Goal: Book appointment/travel/reservation

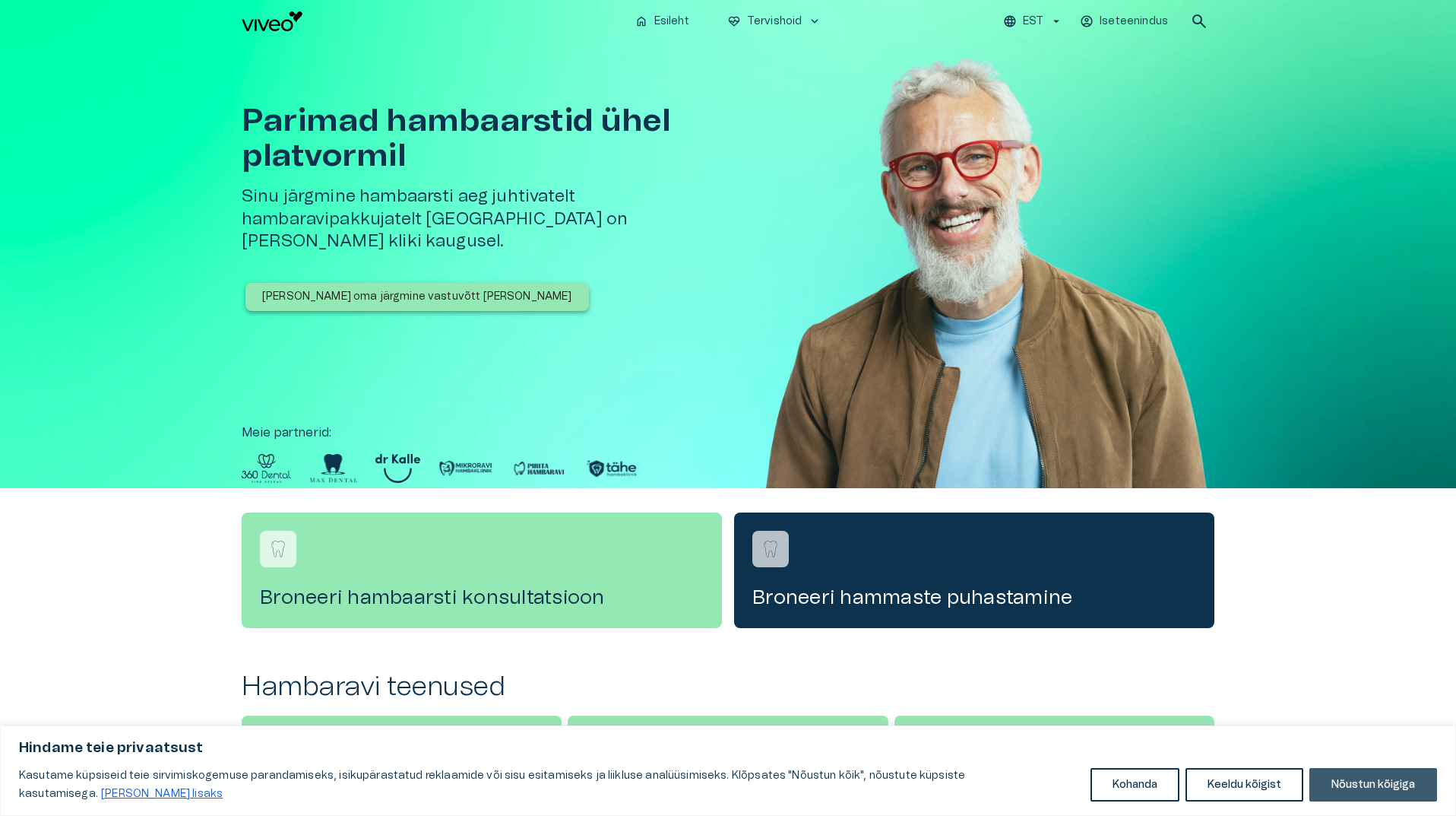
click at [1391, 780] on button "Nõustun kõigiga" at bounding box center [1373, 784] width 128 height 34
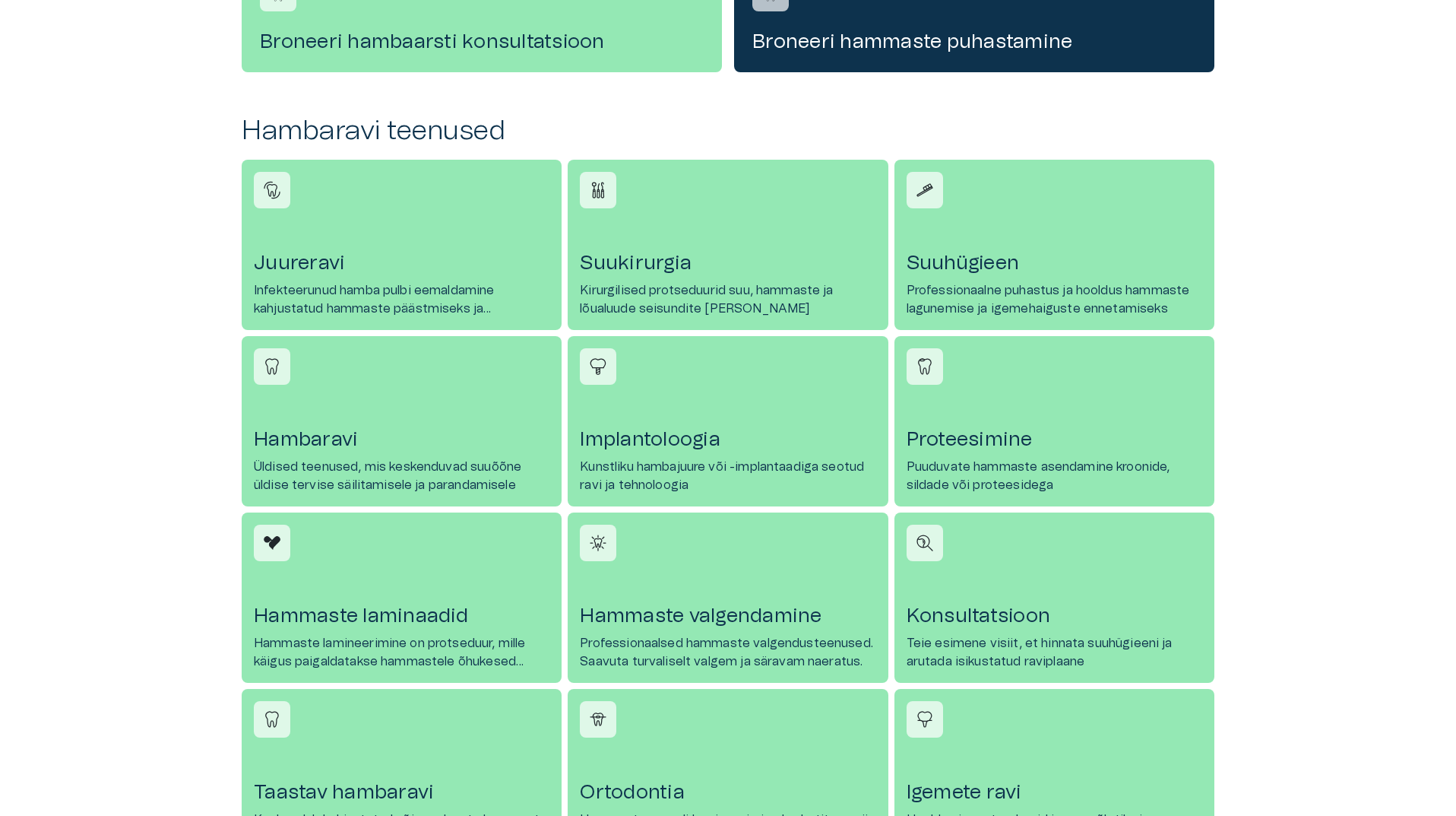
scroll to position [608, 0]
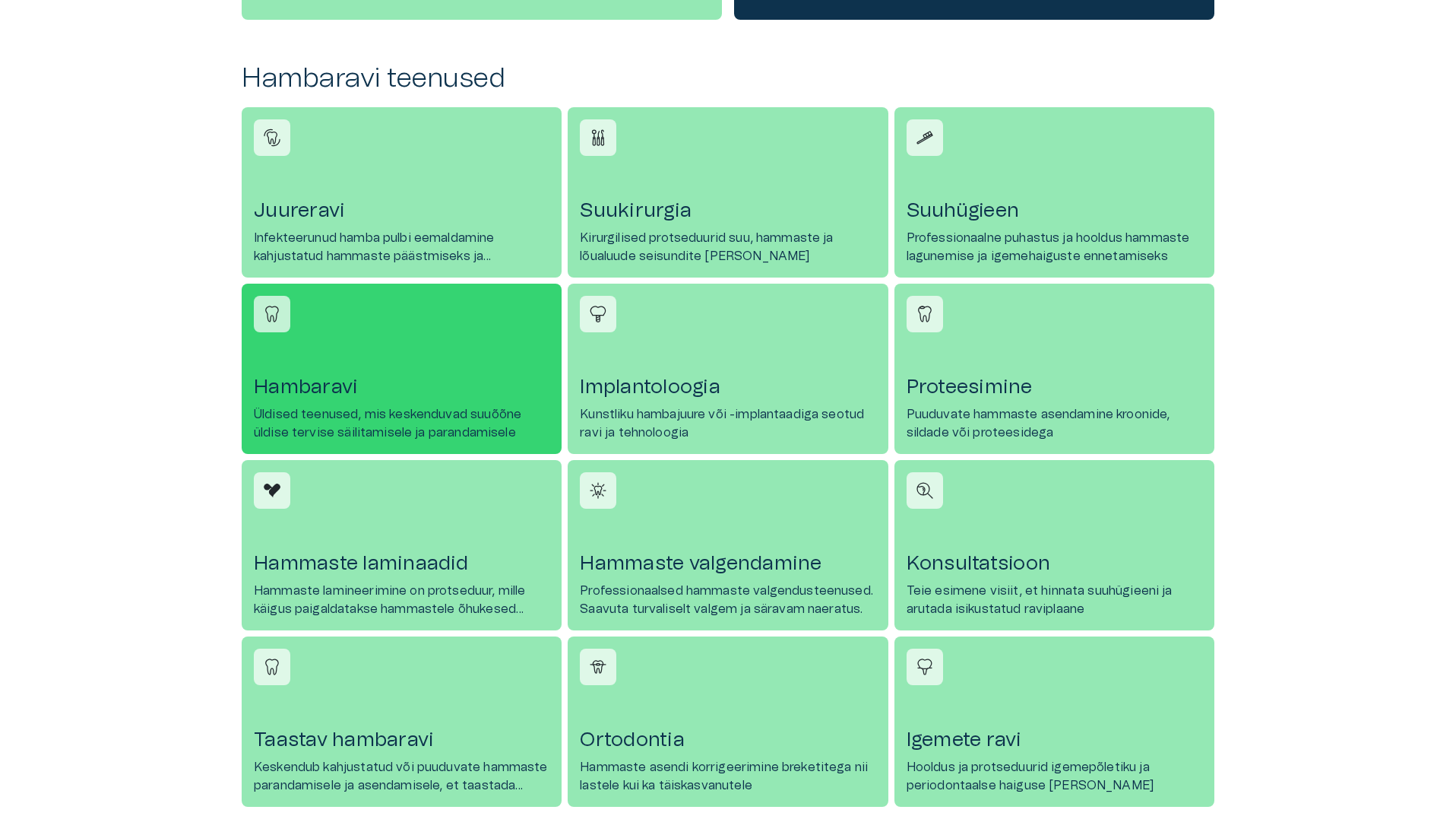
click at [295, 385] on h4 "Hambaravi" at bounding box center [401, 387] width 296 height 24
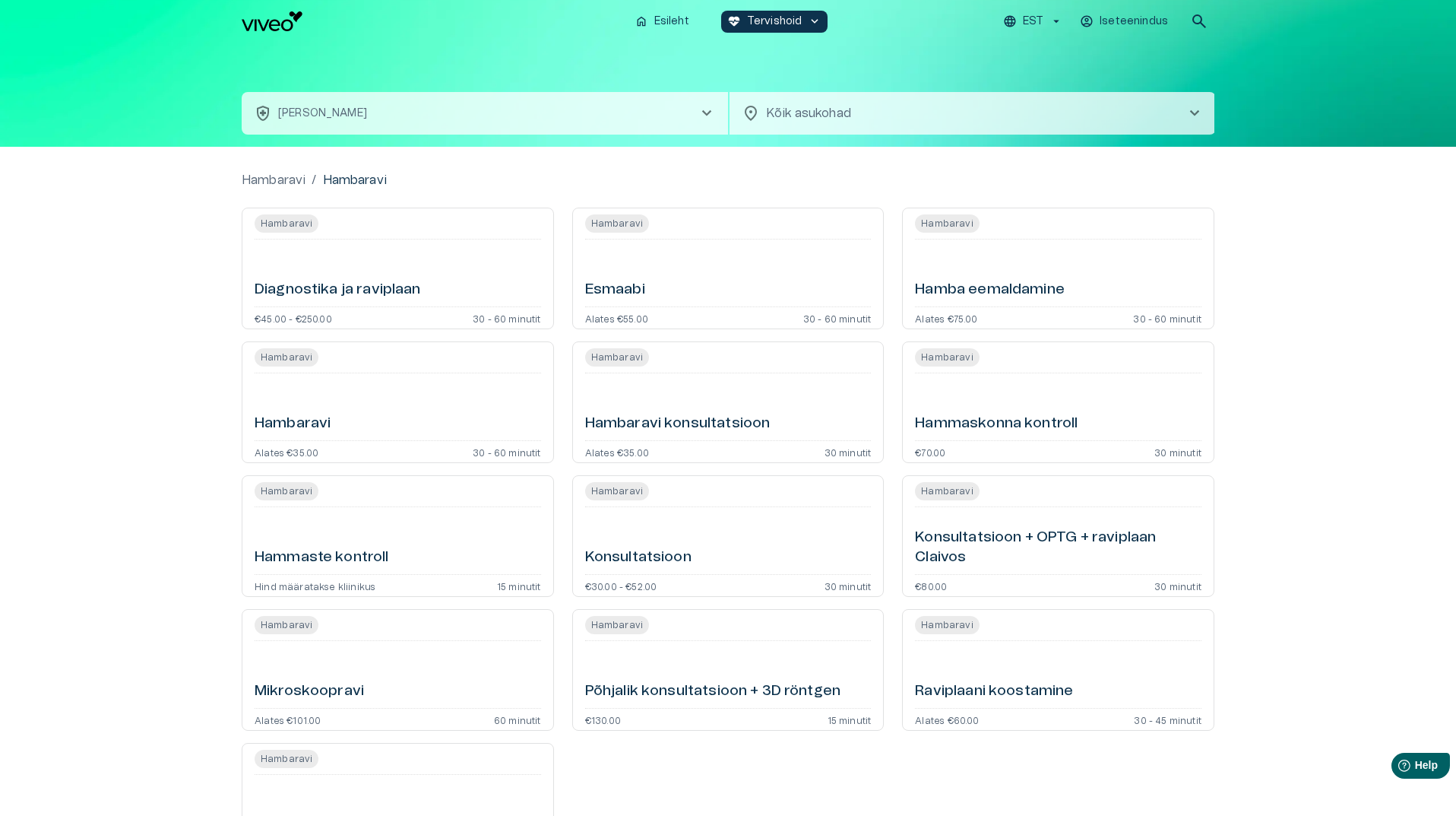
click at [294, 423] on h6 "Hambaravi" at bounding box center [293, 424] width 76 height 21
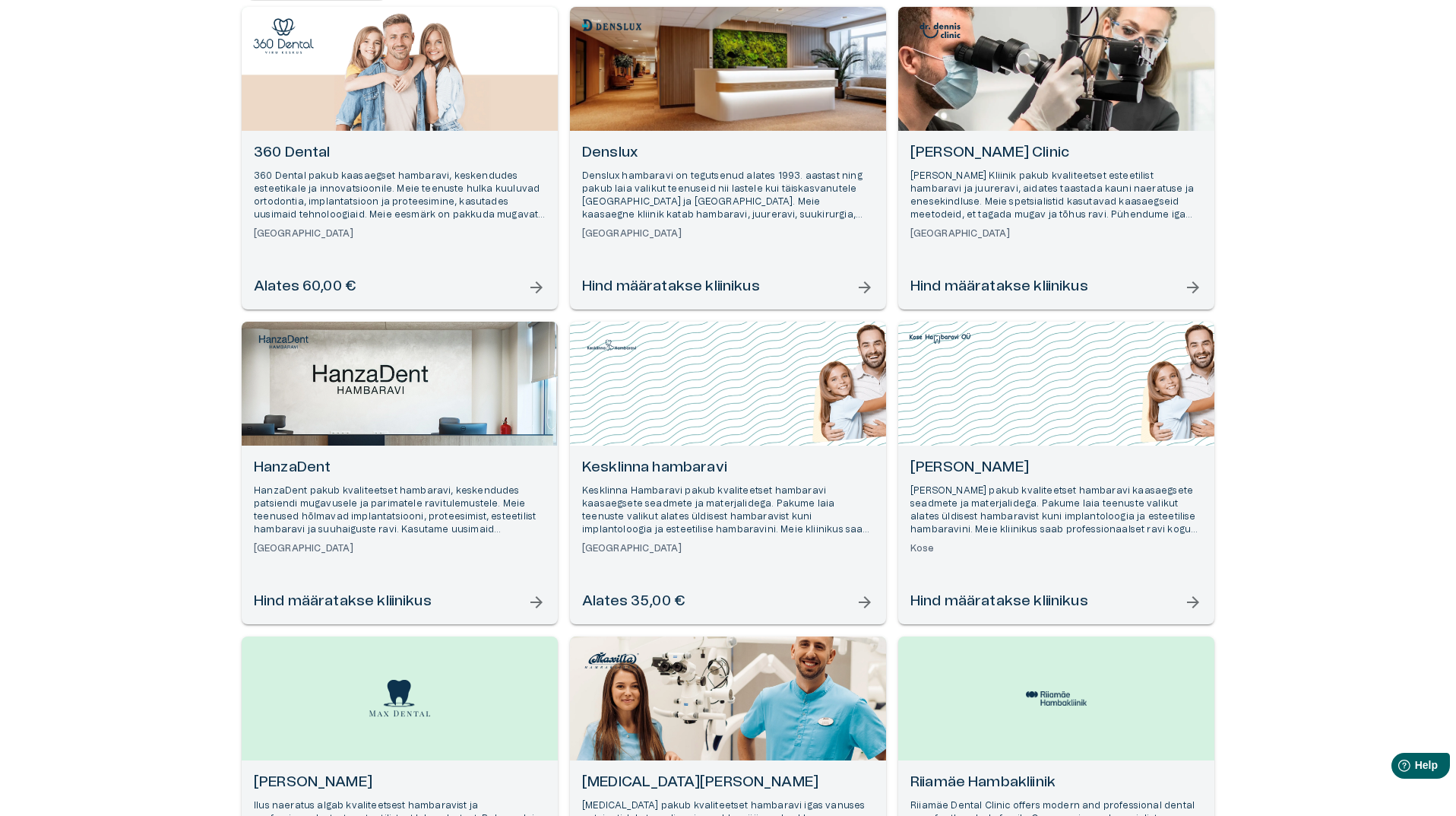
scroll to position [228, 0]
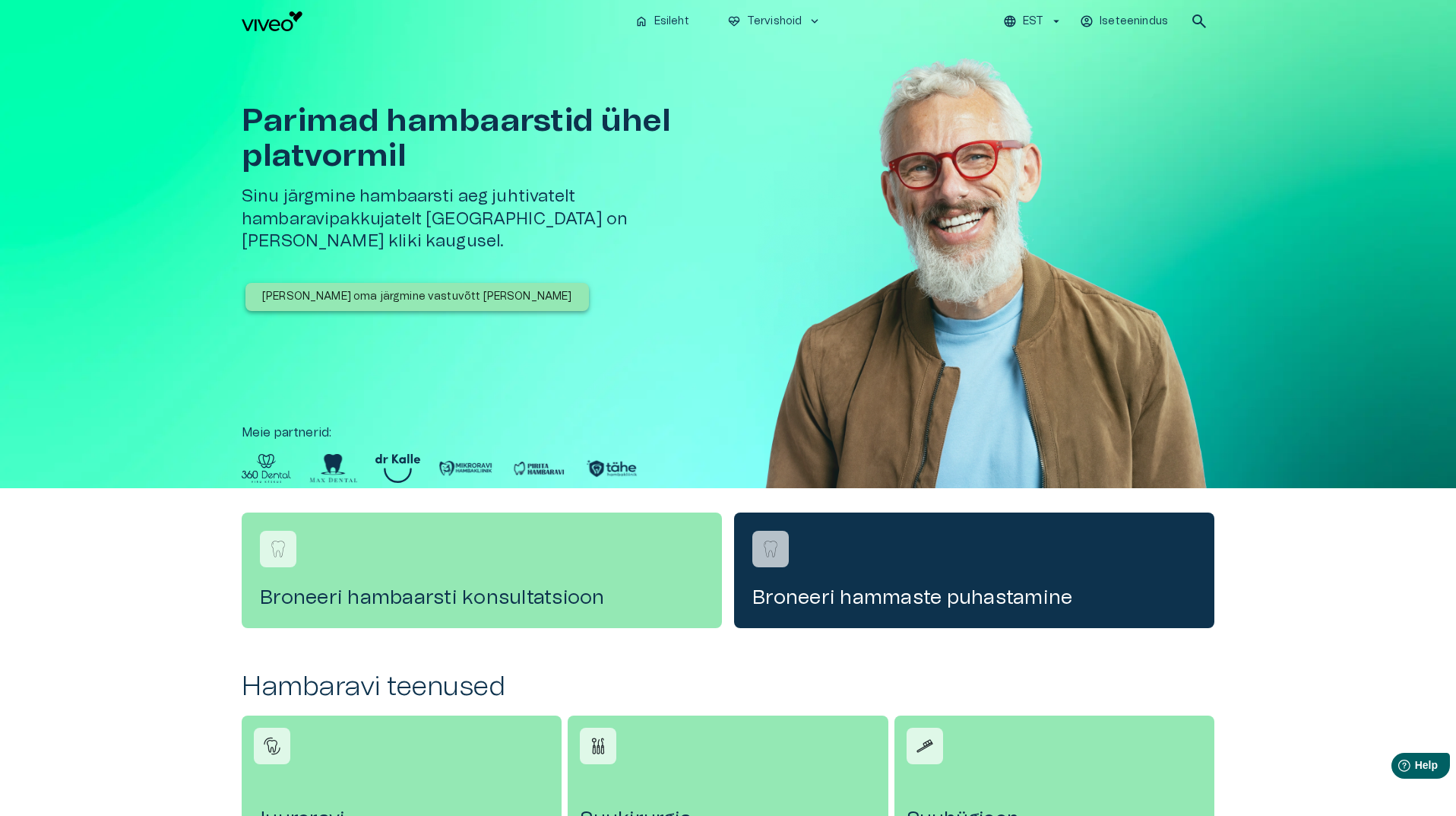
scroll to position [608, 0]
